Goal: Entertainment & Leisure: Consume media (video, audio)

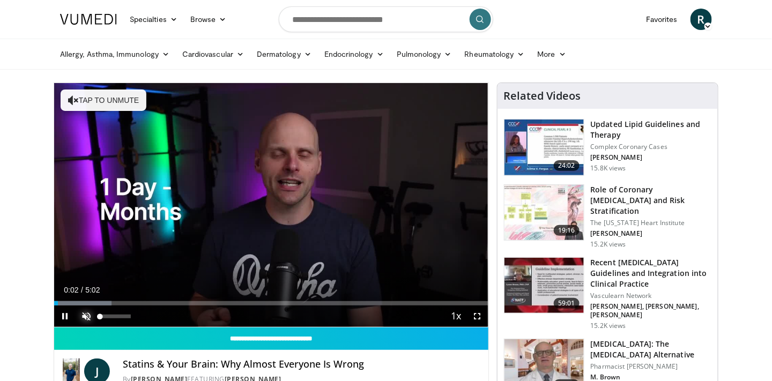
click at [88, 316] on span "Video Player" at bounding box center [86, 316] width 21 height 21
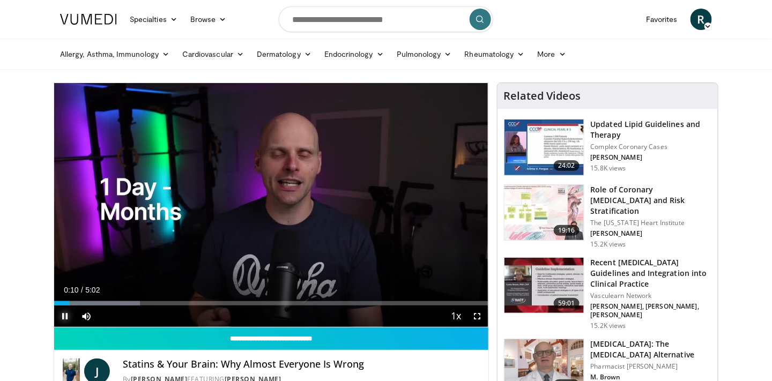
click at [65, 314] on span "Video Player" at bounding box center [64, 316] width 21 height 21
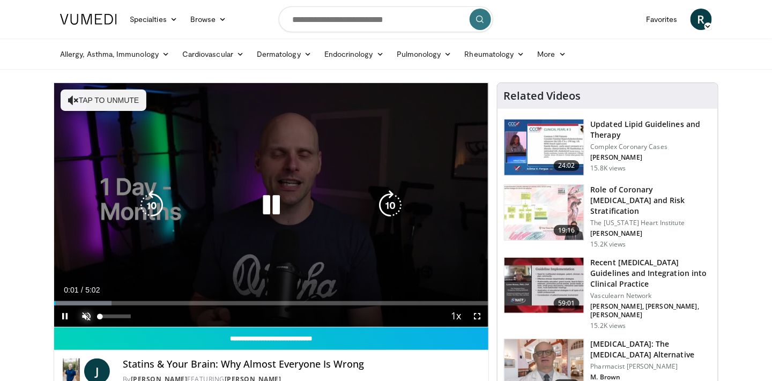
click at [84, 313] on span "Video Player" at bounding box center [86, 316] width 21 height 21
